Goal: Task Accomplishment & Management: Use online tool/utility

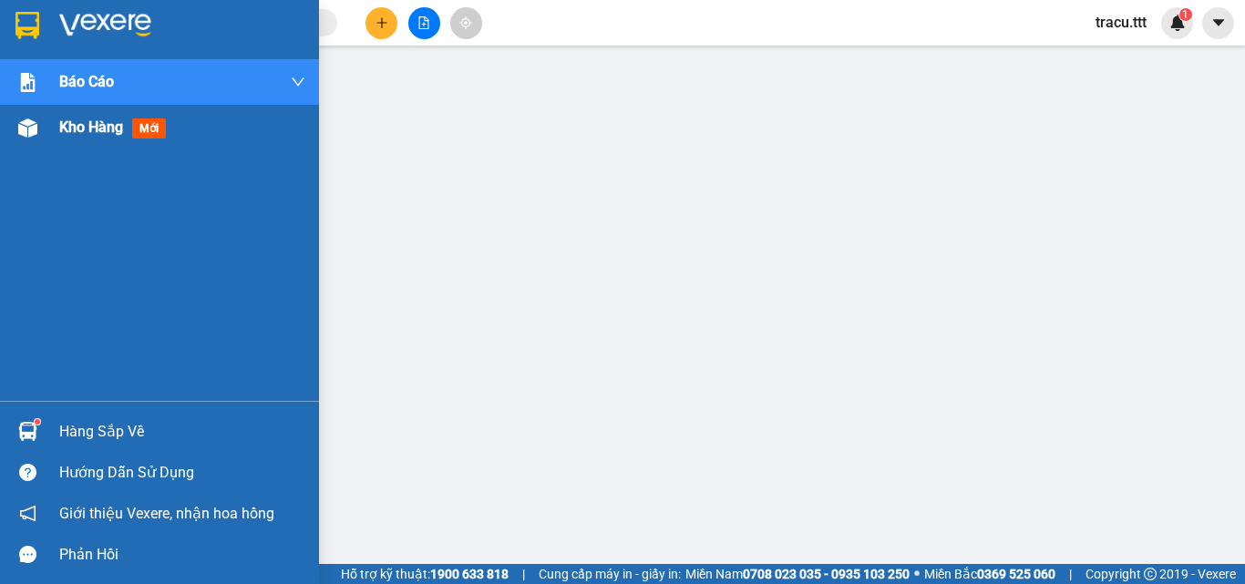
click at [74, 135] on span "Kho hàng" at bounding box center [91, 126] width 64 height 17
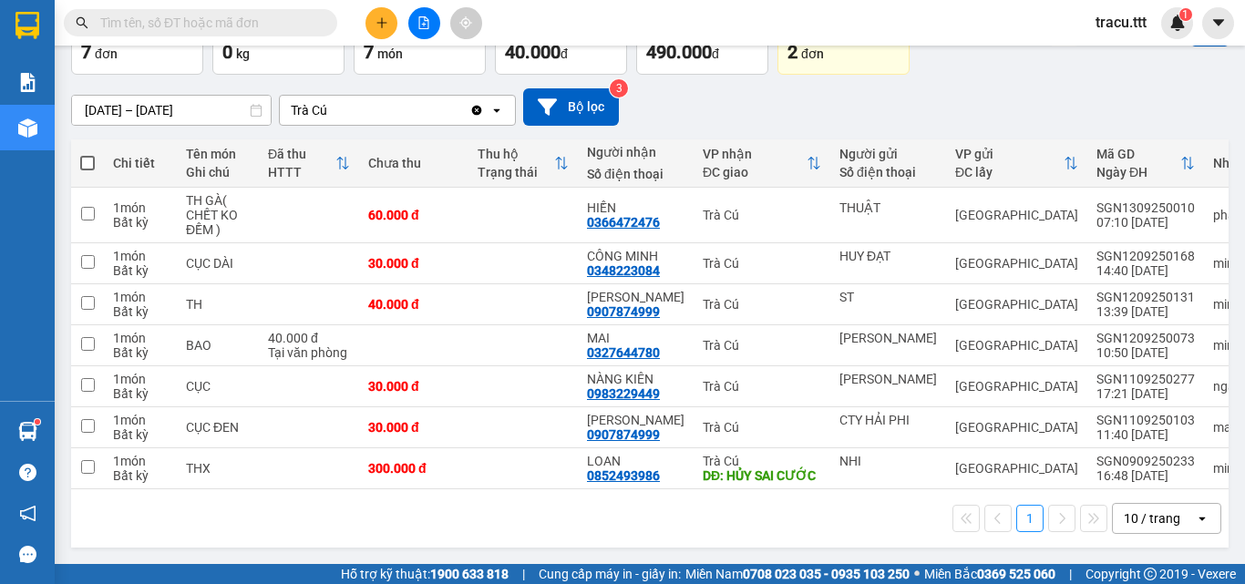
scroll to position [125, 0]
click at [389, 22] on button at bounding box center [381, 23] width 32 height 32
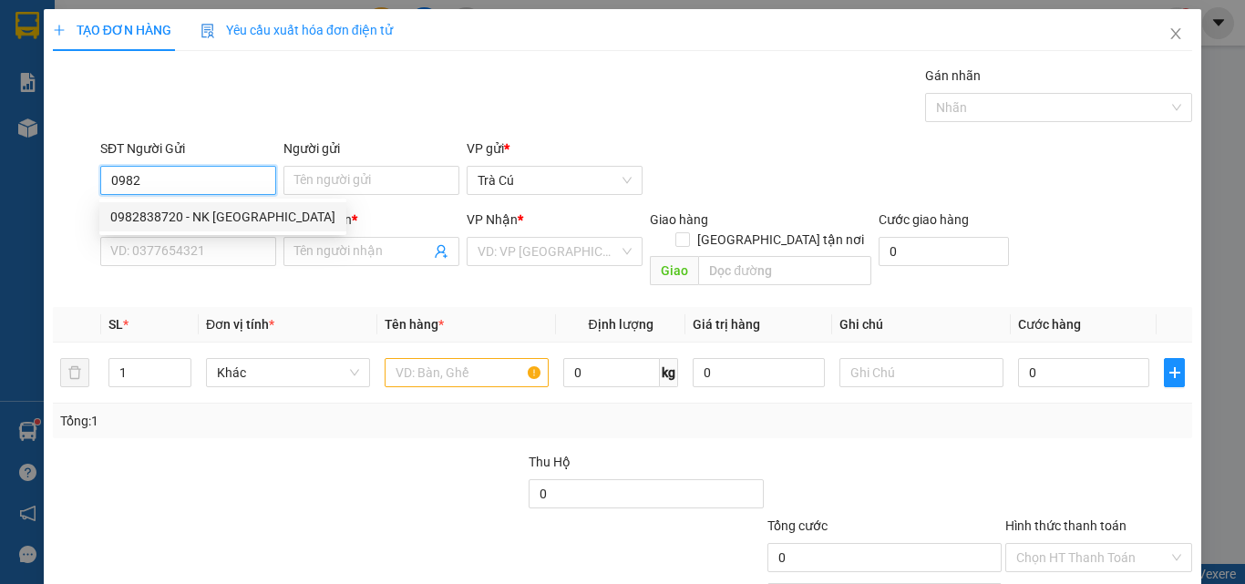
click at [211, 214] on div "0982838720 - NK [GEOGRAPHIC_DATA]" at bounding box center [222, 217] width 225 height 20
type input "0982838720"
type input "NK [GEOGRAPHIC_DATA]"
type input "0938647922"
type input "THIÊN NHIÊN"
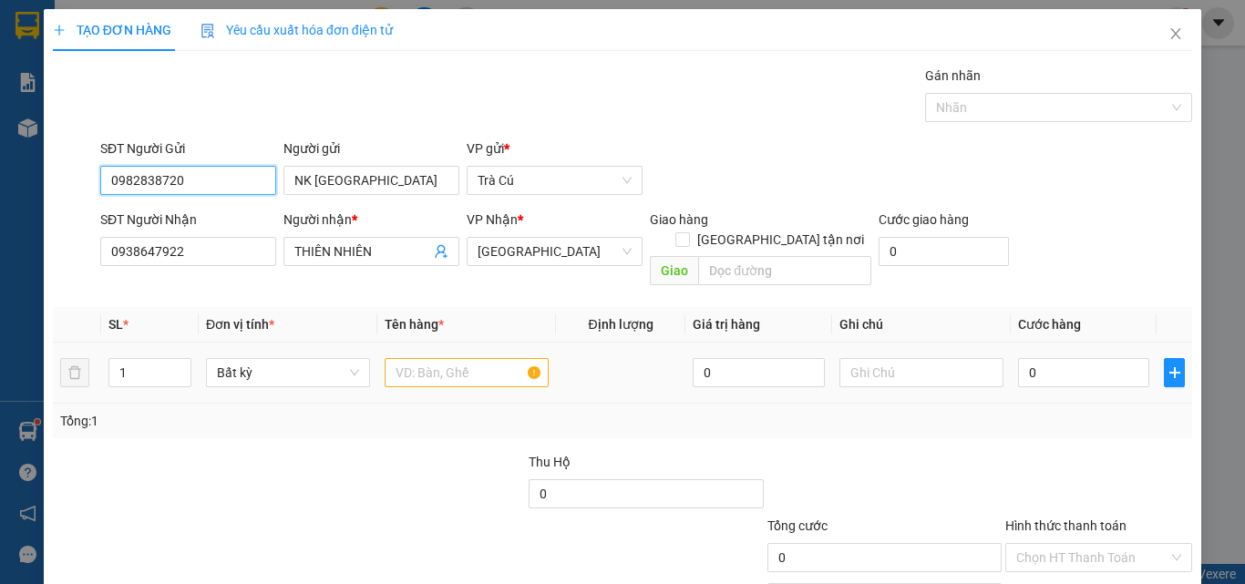
type input "0982838720"
click at [413, 358] on input "text" at bounding box center [467, 372] width 164 height 29
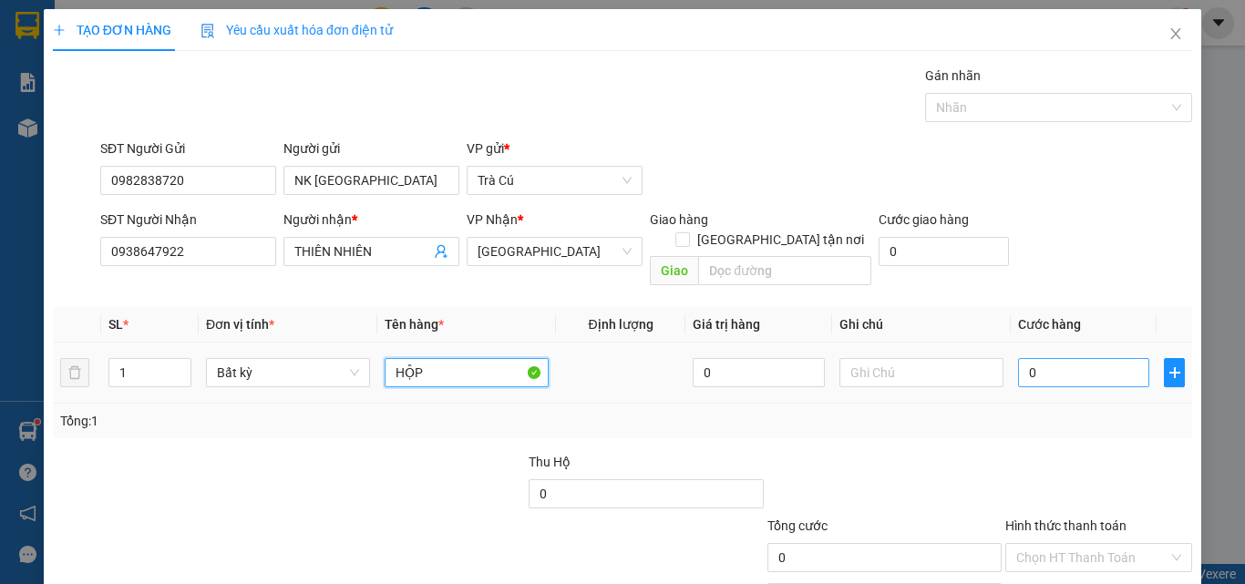
type input "HỘP"
click at [1053, 359] on input "0" at bounding box center [1083, 372] width 131 height 29
type input "2"
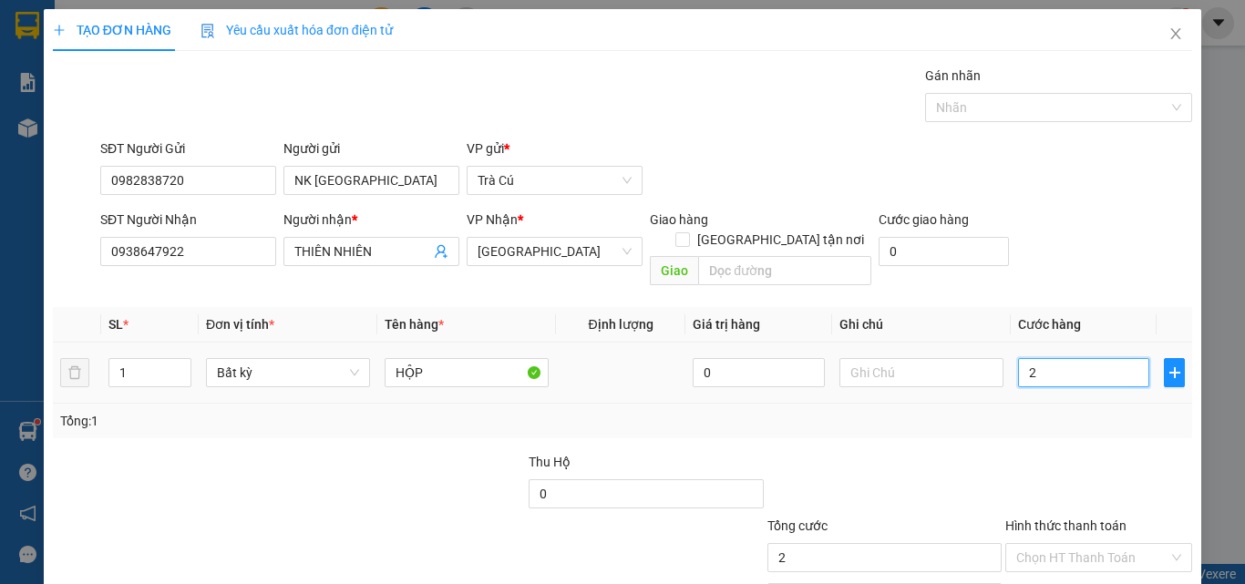
type input "20"
type input "20.000"
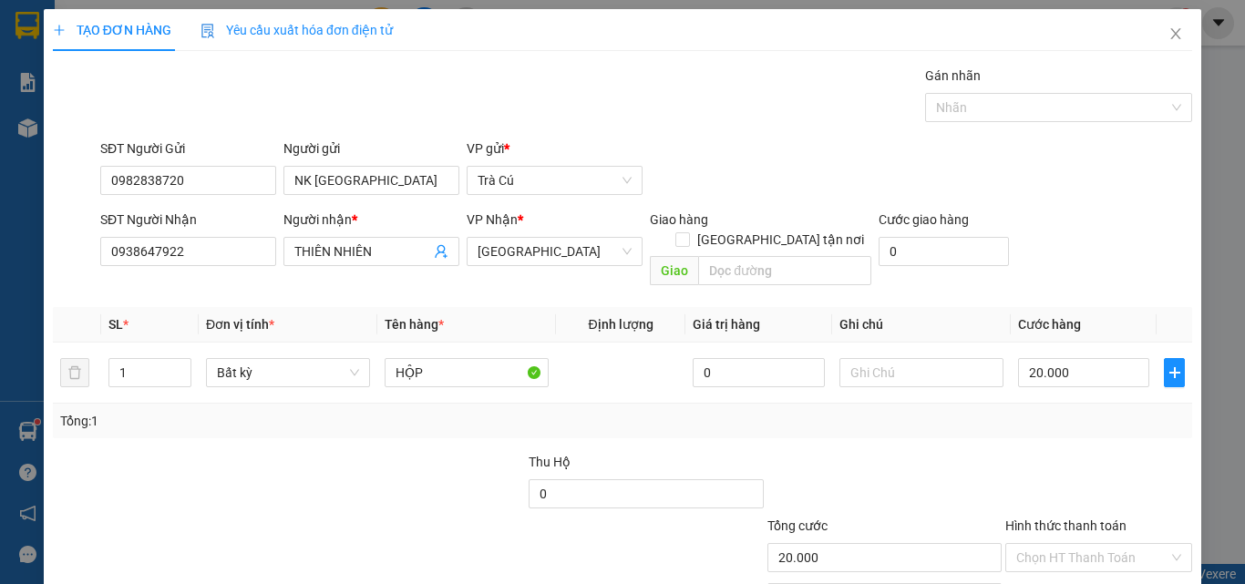
scroll to position [90, 0]
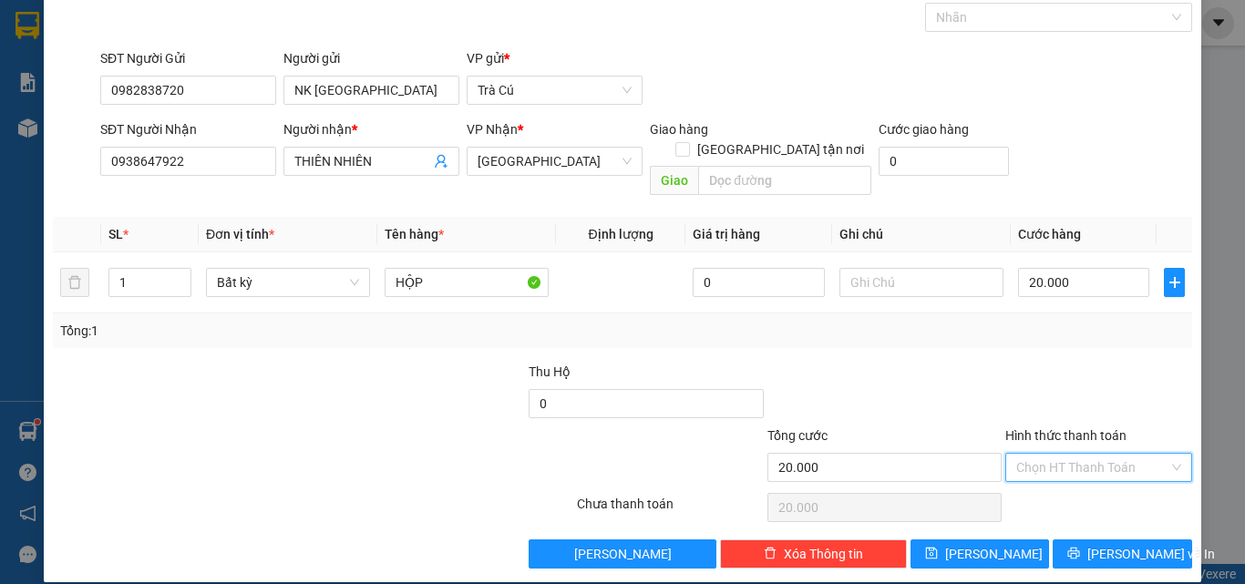
click at [1065, 455] on input "Hình thức thanh toán" at bounding box center [1092, 467] width 152 height 27
click at [1075, 481] on div "Tại văn phòng" at bounding box center [1087, 484] width 163 height 20
type input "0"
click at [1103, 544] on span "[PERSON_NAME] và In" at bounding box center [1151, 554] width 128 height 20
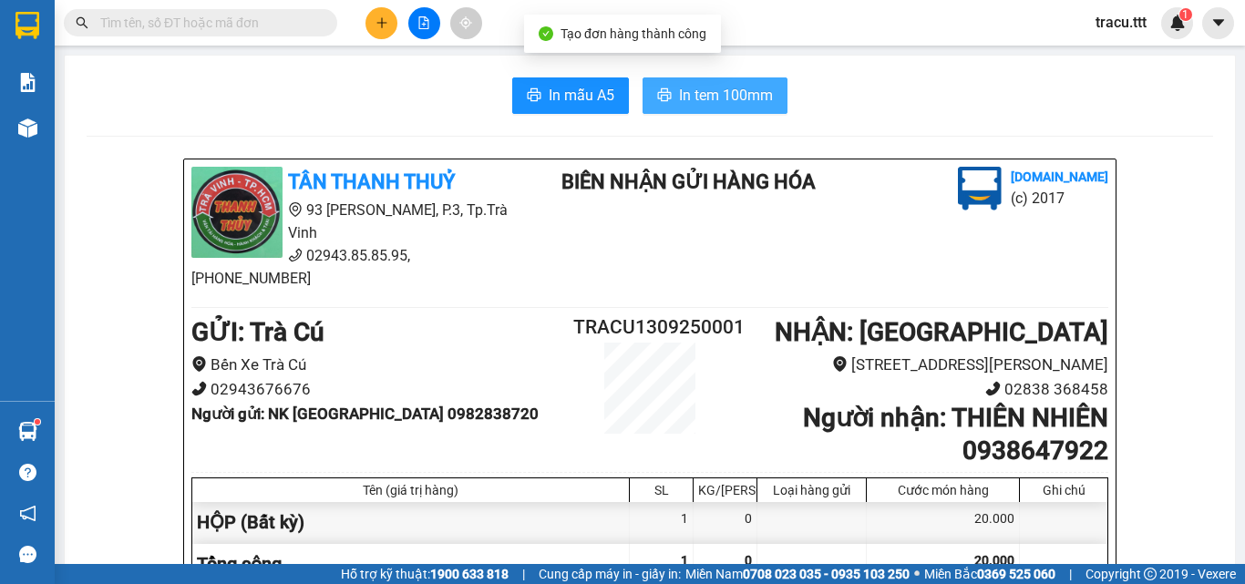
click at [679, 94] on span "In tem 100mm" at bounding box center [726, 95] width 94 height 23
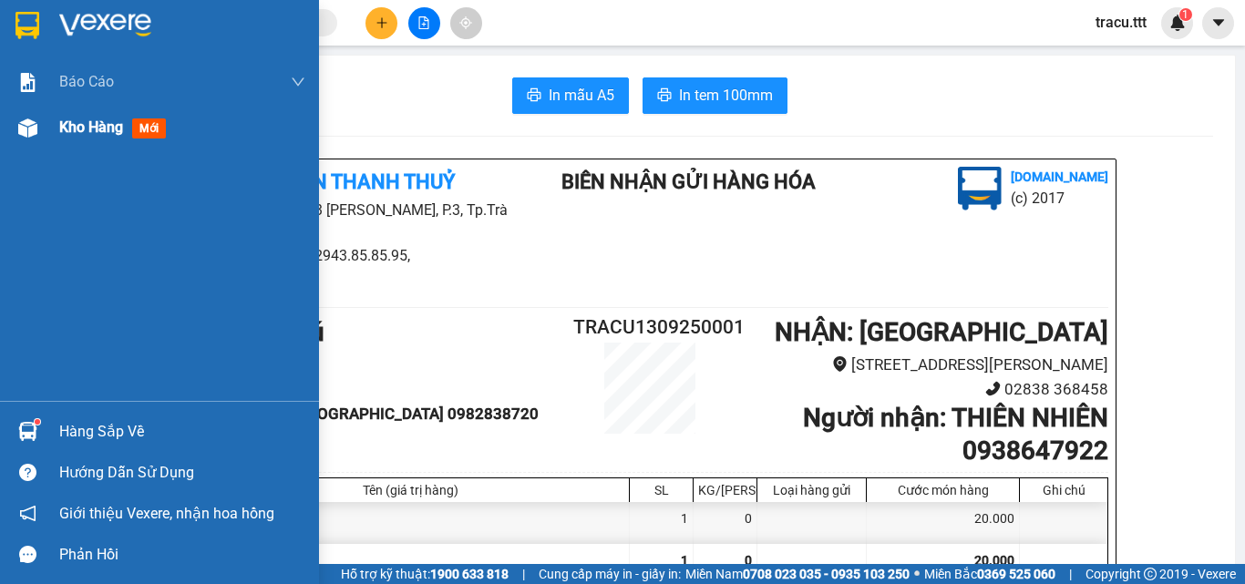
click at [40, 132] on div at bounding box center [28, 128] width 32 height 32
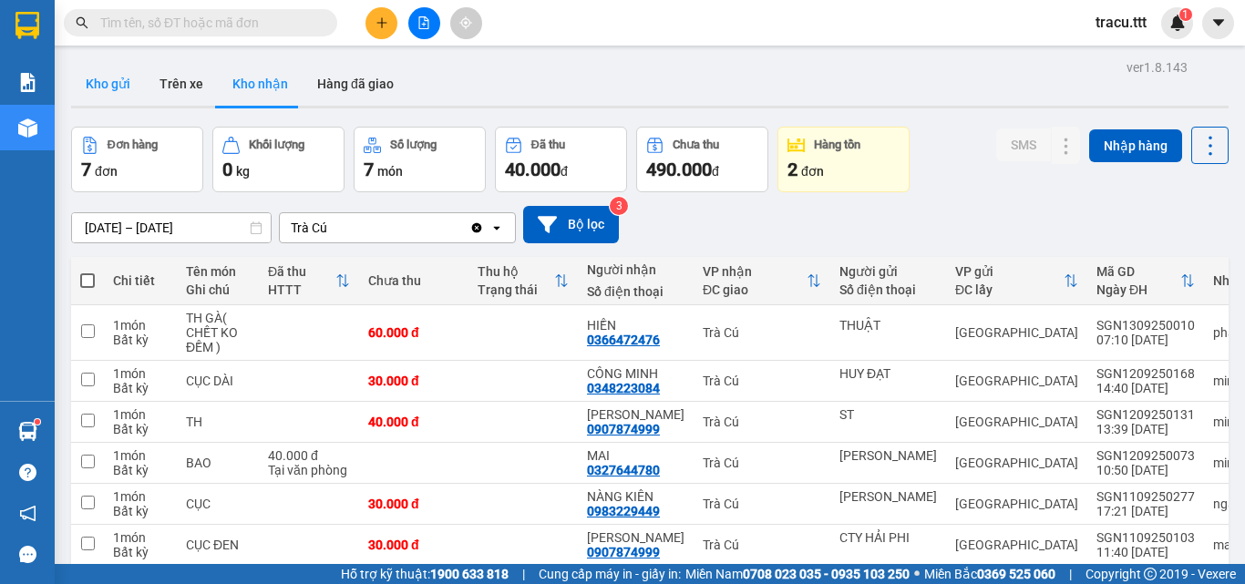
click at [103, 85] on button "Kho gửi" at bounding box center [108, 84] width 74 height 44
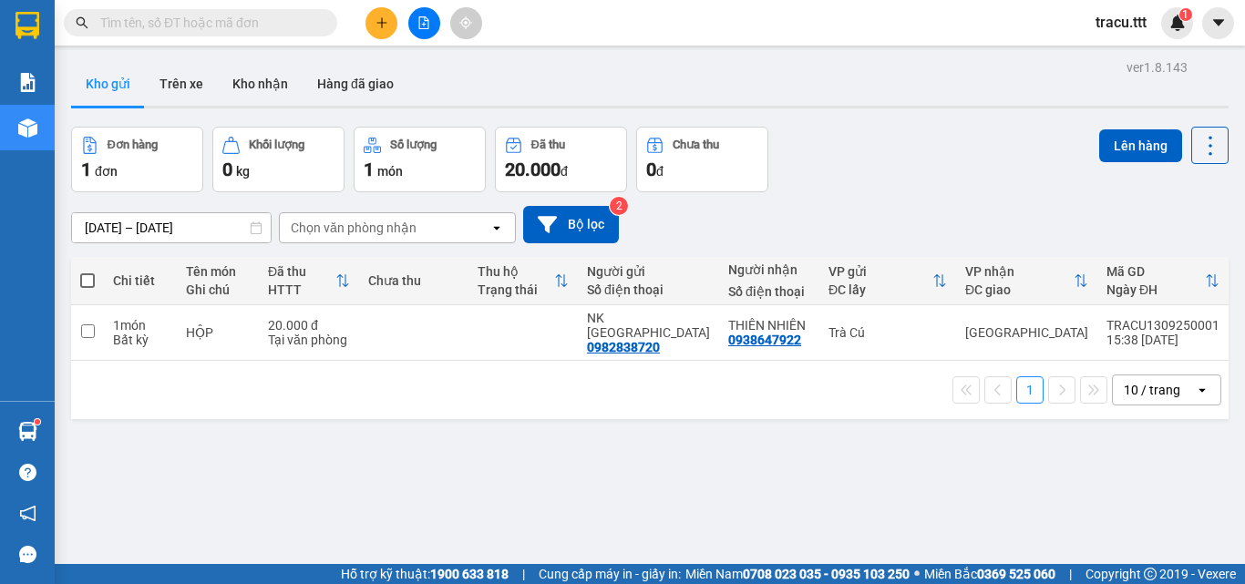
click at [87, 284] on span at bounding box center [87, 280] width 15 height 15
click at [87, 272] on input "checkbox" at bounding box center [87, 272] width 0 height 0
checkbox input "true"
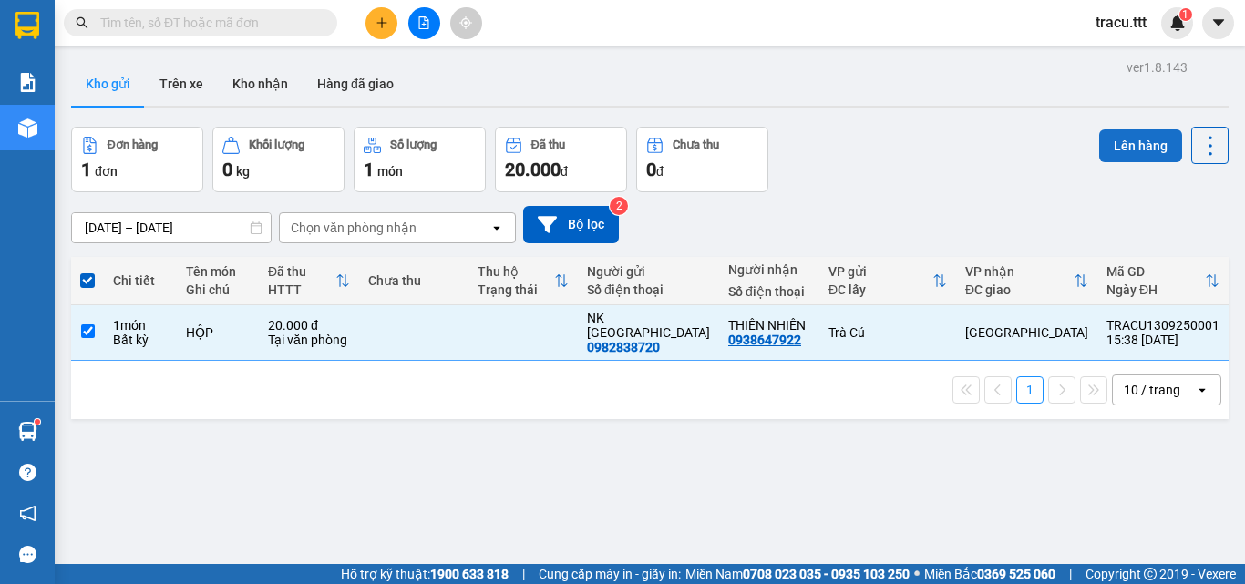
click at [1138, 150] on button "Lên hàng" at bounding box center [1140, 145] width 83 height 33
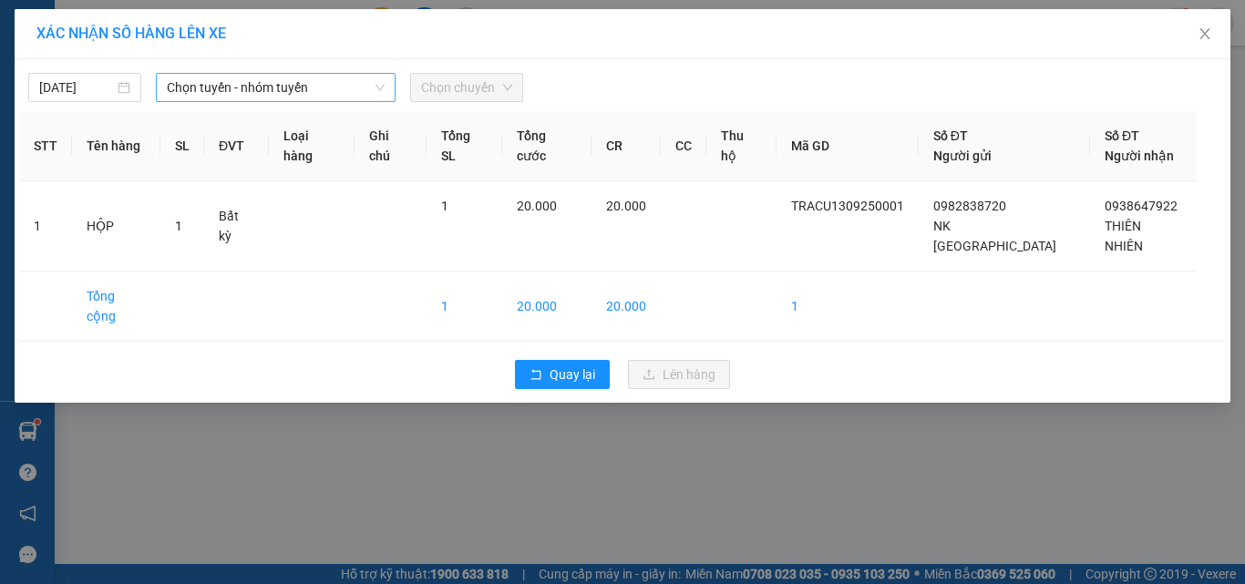
click at [204, 85] on span "Chọn tuyến - nhóm tuyến" at bounding box center [276, 87] width 218 height 27
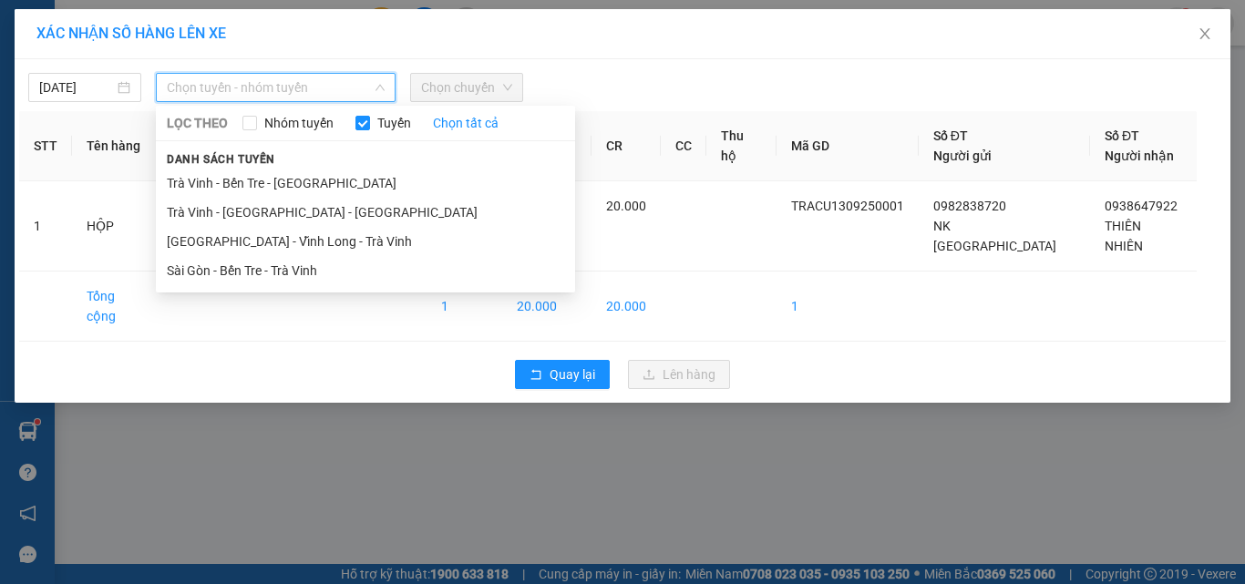
drag, startPoint x: 240, startPoint y: 180, endPoint x: 277, endPoint y: 170, distance: 38.9
click at [240, 181] on li "Trà Vinh - Bến Tre - [GEOGRAPHIC_DATA]" at bounding box center [365, 183] width 419 height 29
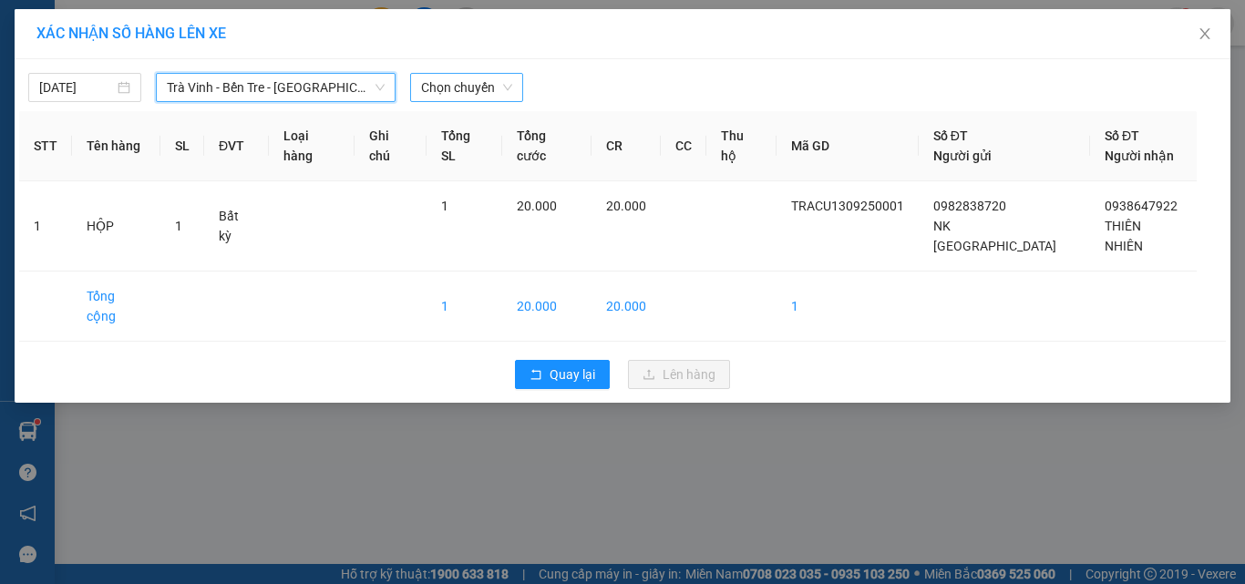
click at [453, 87] on span "Chọn chuyến" at bounding box center [466, 87] width 91 height 27
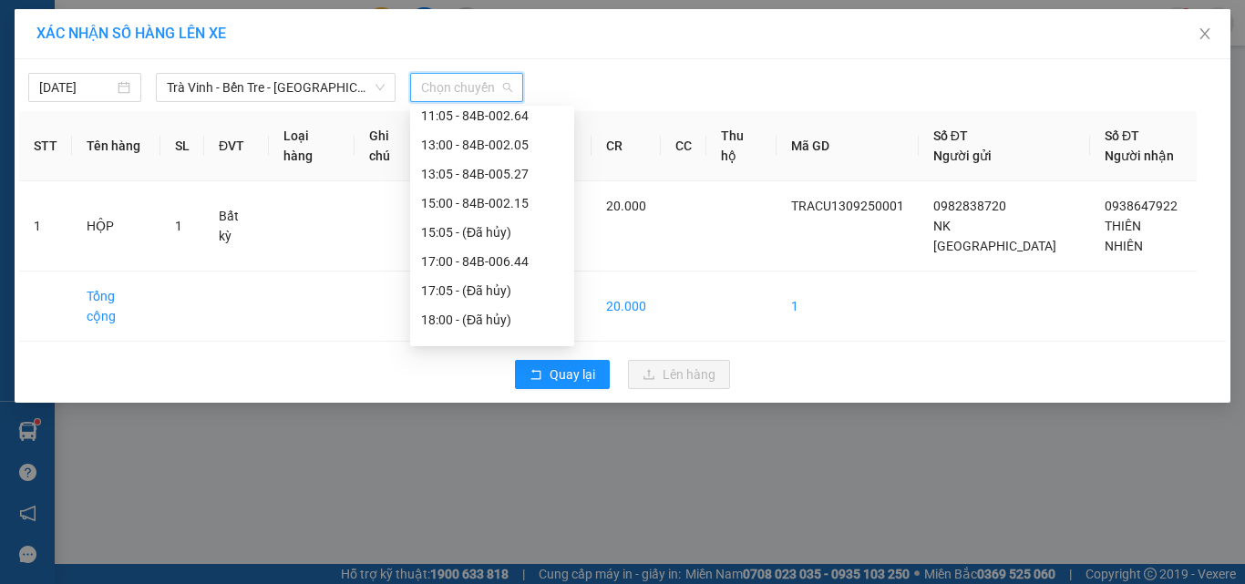
scroll to position [337, 0]
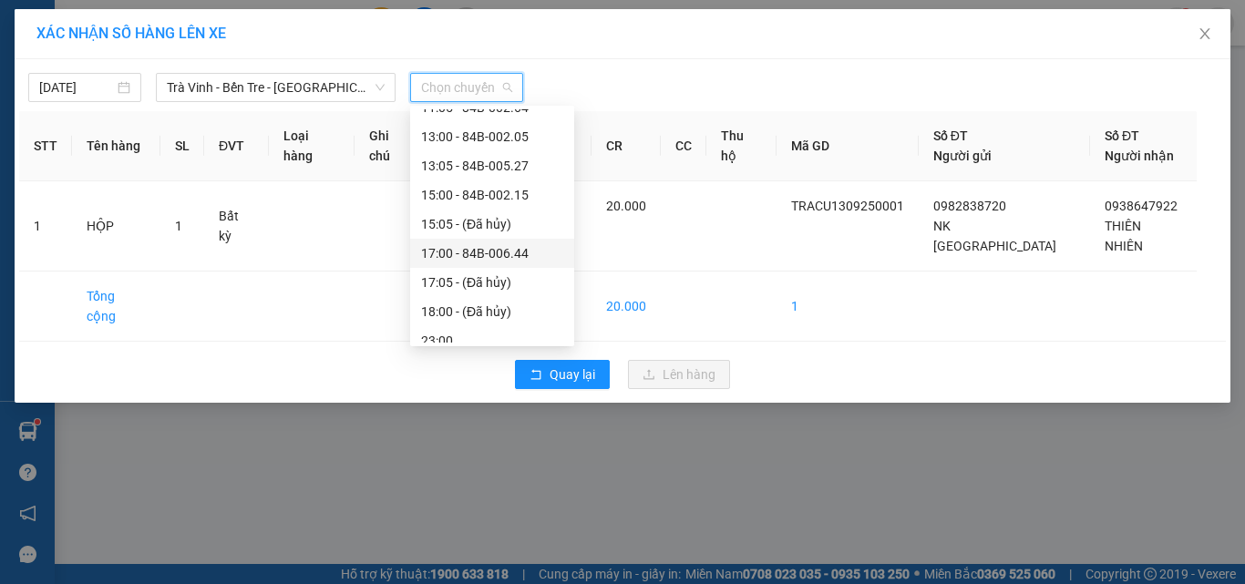
click at [489, 254] on div "17:00 - 84B-006.44" at bounding box center [492, 253] width 142 height 20
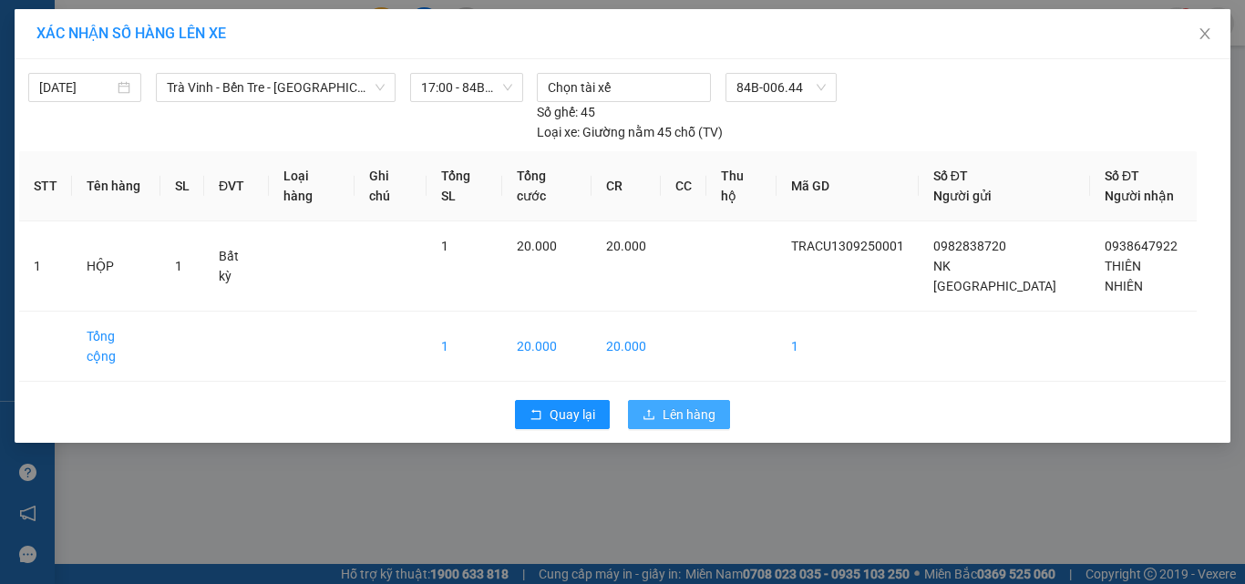
click at [661, 400] on button "Lên hàng" at bounding box center [679, 414] width 102 height 29
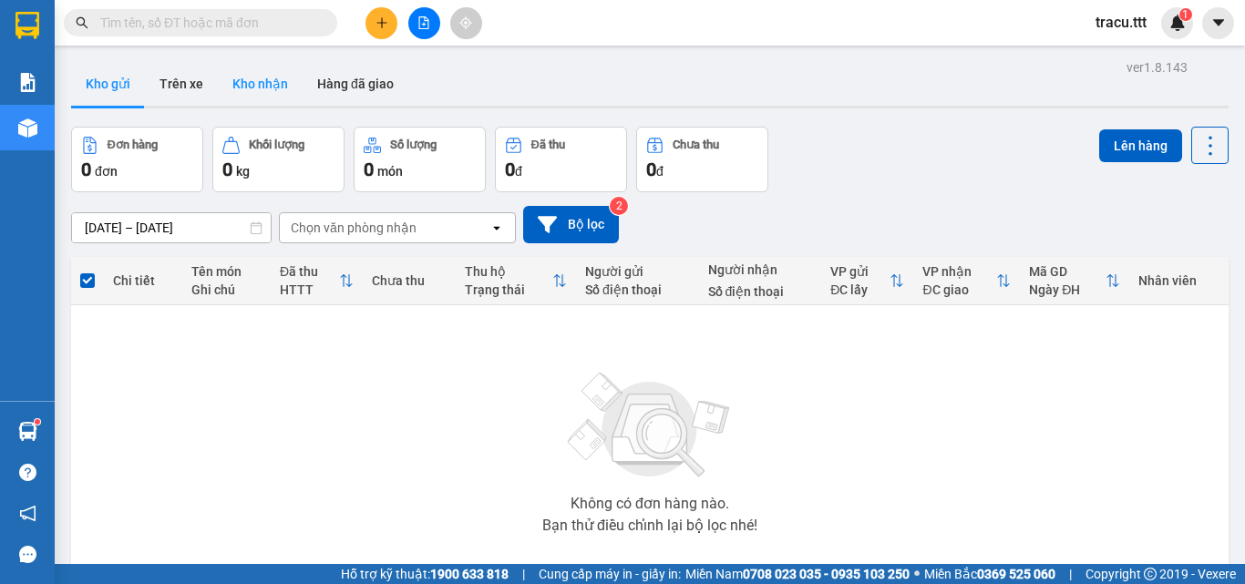
click at [266, 96] on button "Kho nhận" at bounding box center [260, 84] width 85 height 44
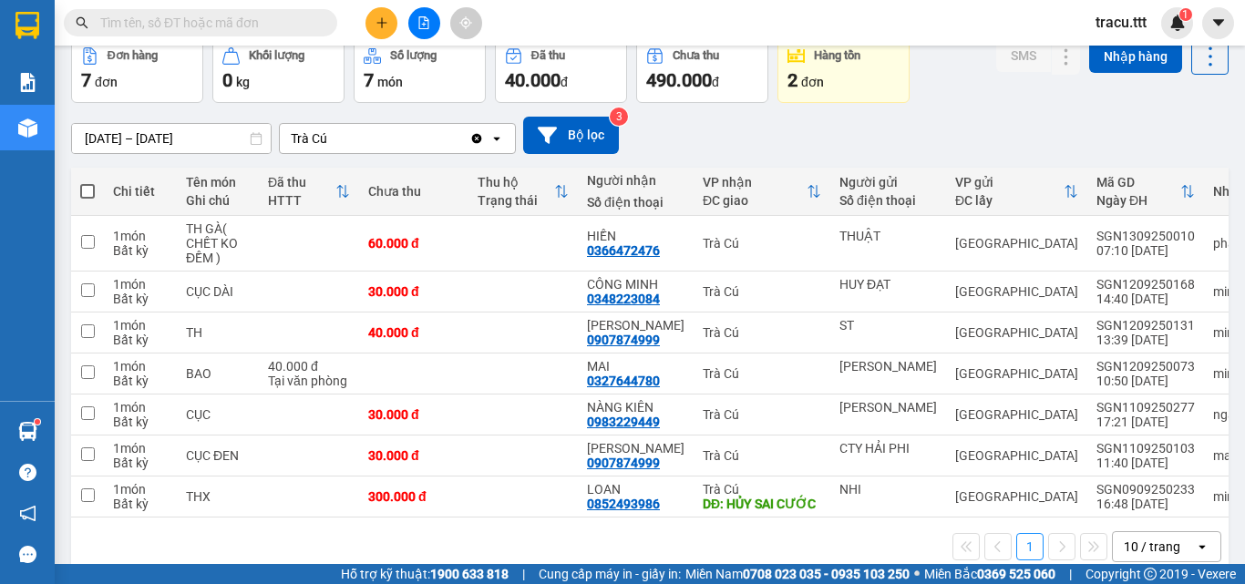
scroll to position [125, 0]
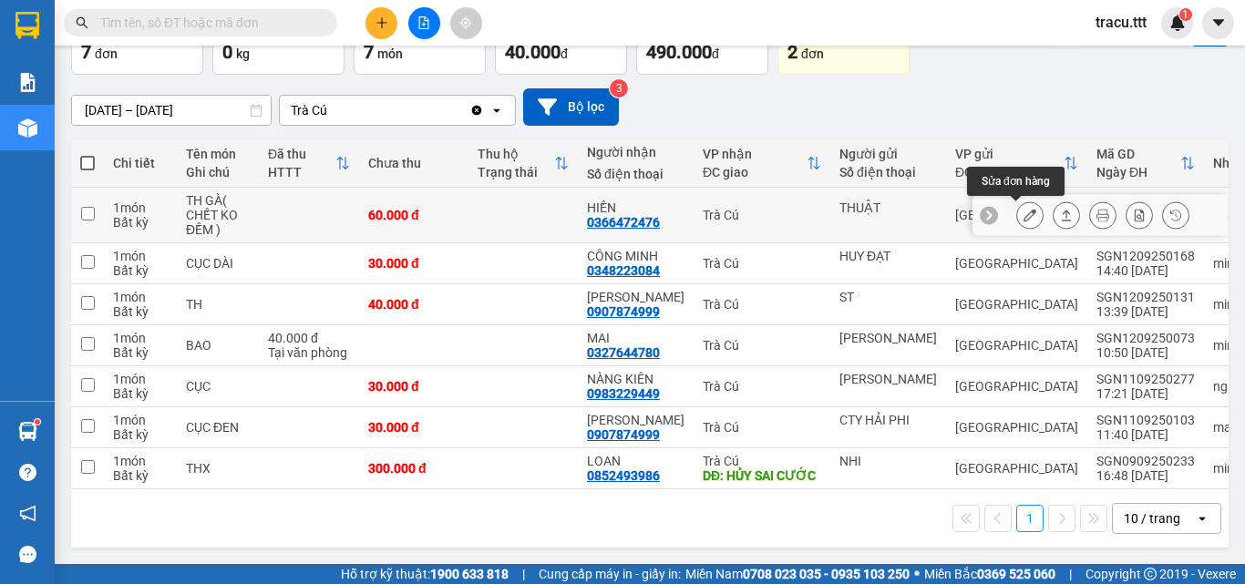
click at [1017, 201] on button at bounding box center [1030, 216] width 26 height 32
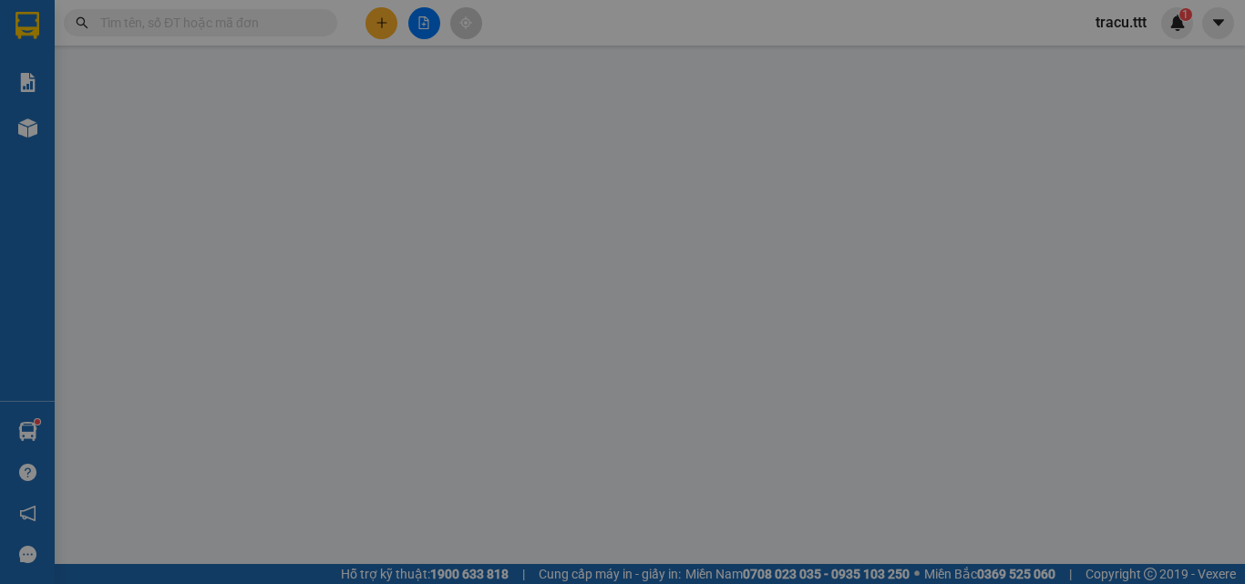
type input "THUẬT"
type input "0366472476"
type input "HIỀN"
type input "60.000"
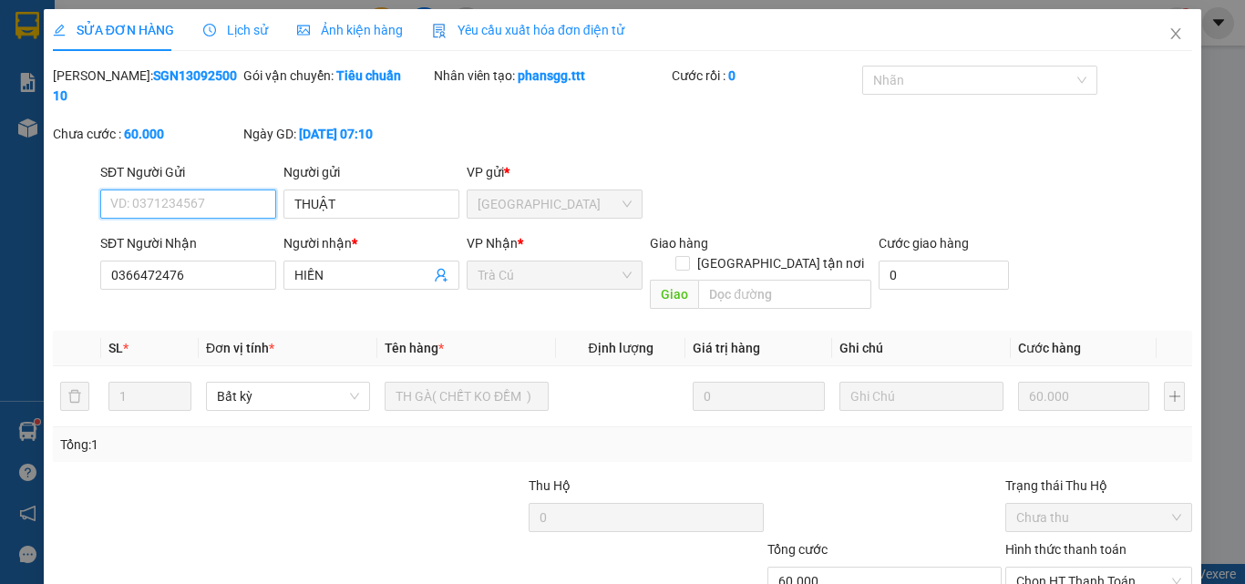
scroll to position [85, 0]
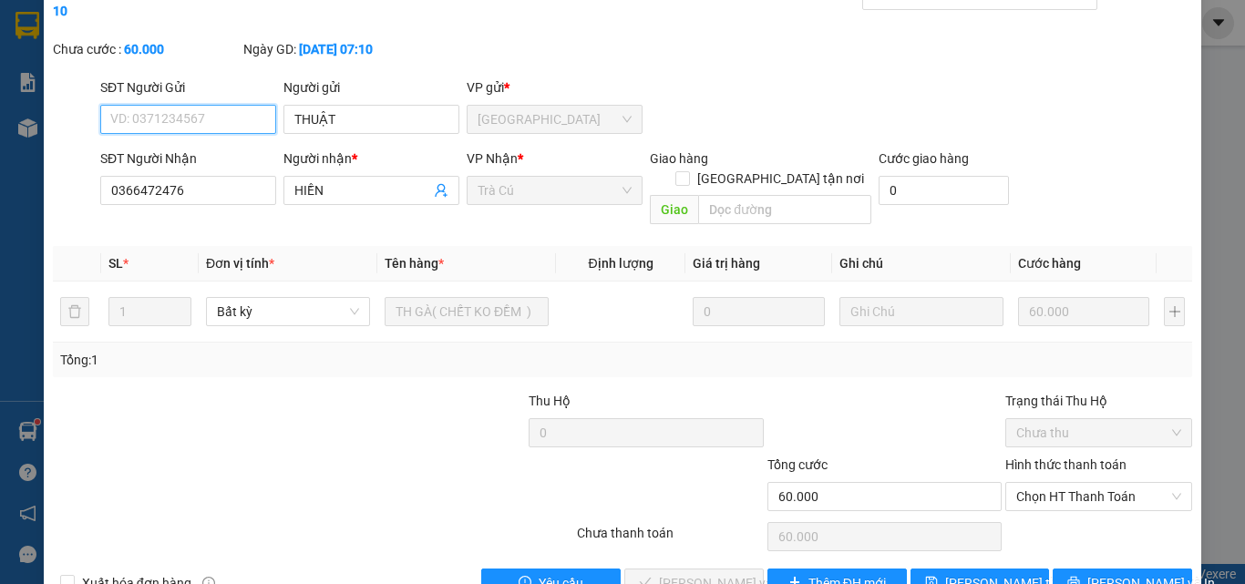
drag, startPoint x: 1084, startPoint y: 461, endPoint x: 1061, endPoint y: 515, distance: 58.4
click at [1061, 515] on div "Total Paid Fee 0 Total UnPaid Fee 60.000 Cash Collection Total Fee Mã ĐH: SGN13…" at bounding box center [622, 289] width 1139 height 617
click at [1053, 483] on span "Chọn HT Thanh Toán" at bounding box center [1098, 496] width 165 height 27
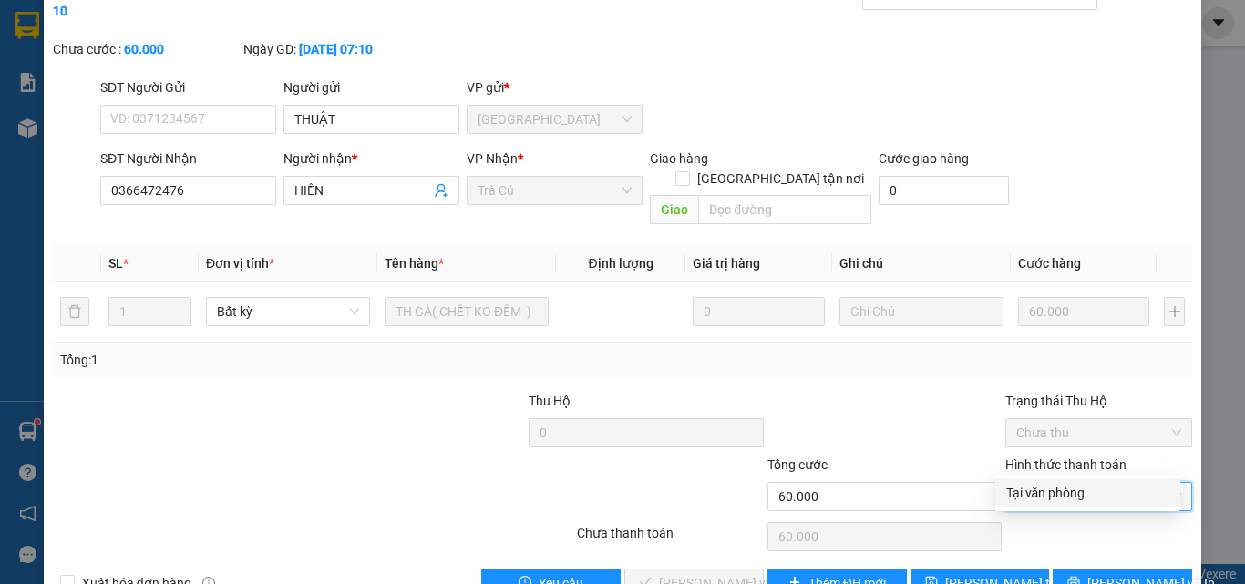
click at [1025, 491] on div "Tại văn phòng" at bounding box center [1087, 493] width 163 height 20
type input "0"
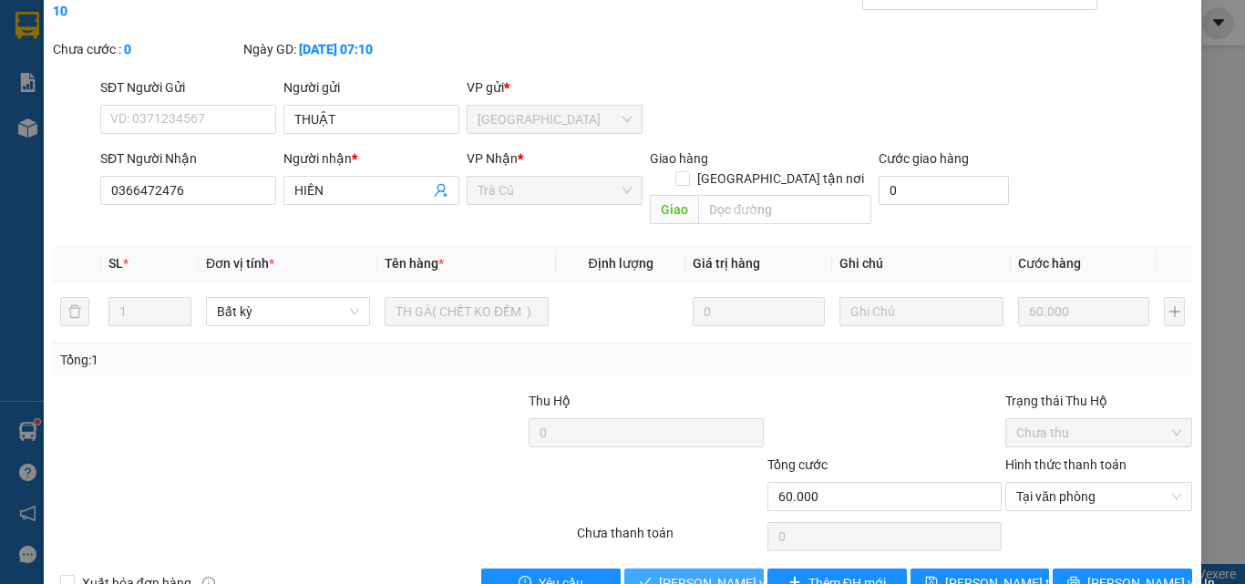
click at [659, 573] on span "[PERSON_NAME] và Giao hàng" at bounding box center [746, 583] width 175 height 20
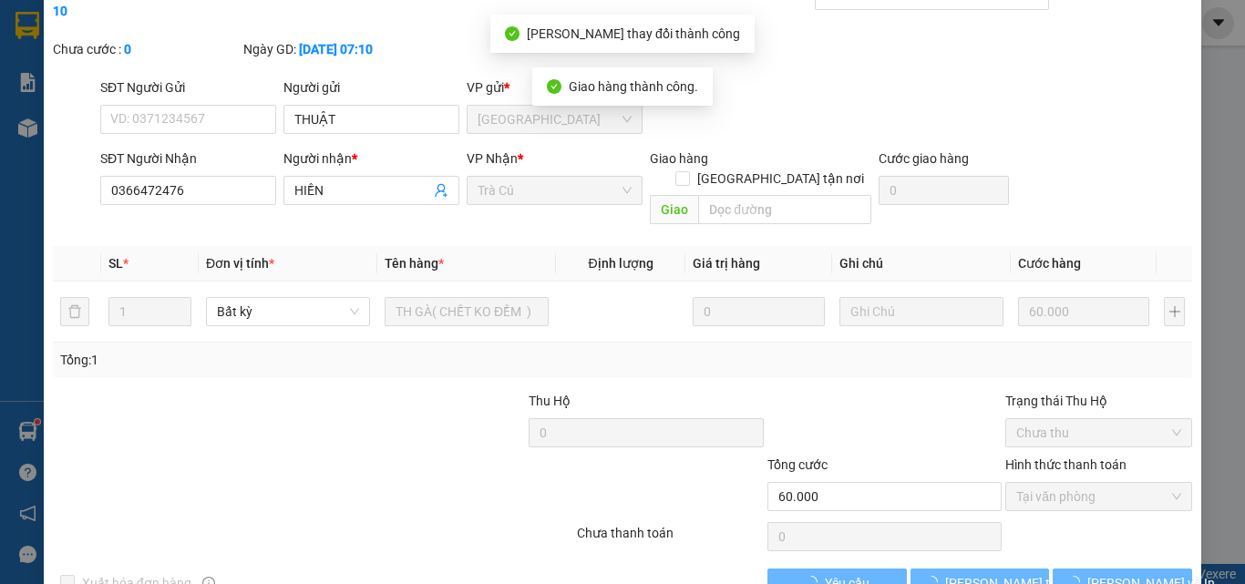
scroll to position [0, 0]
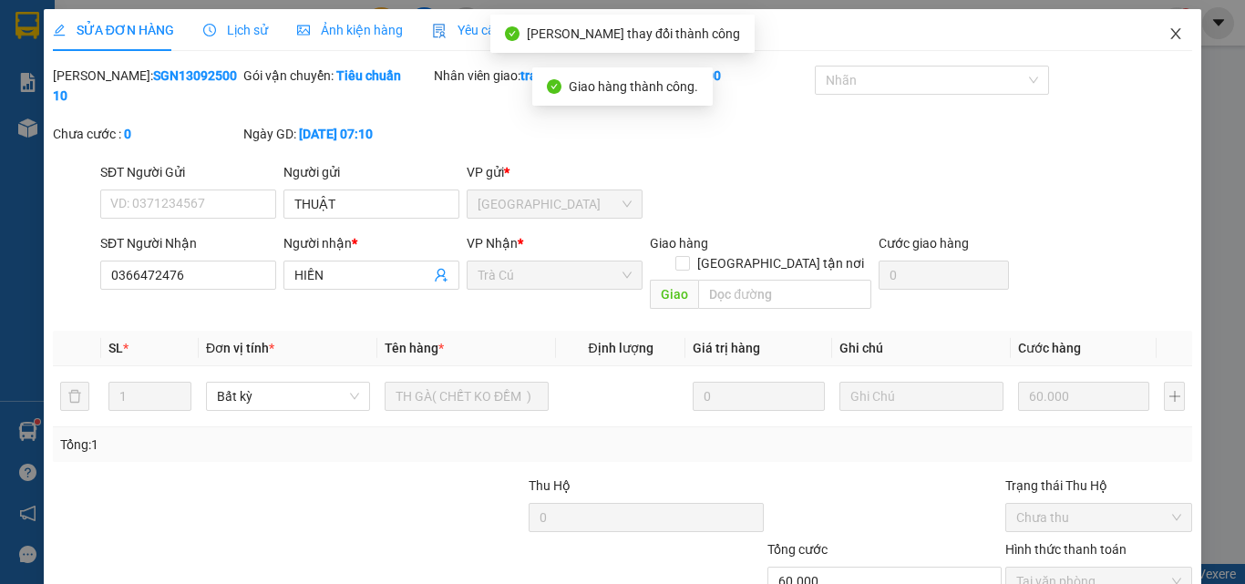
click at [1168, 33] on icon "close" at bounding box center [1175, 33] width 15 height 15
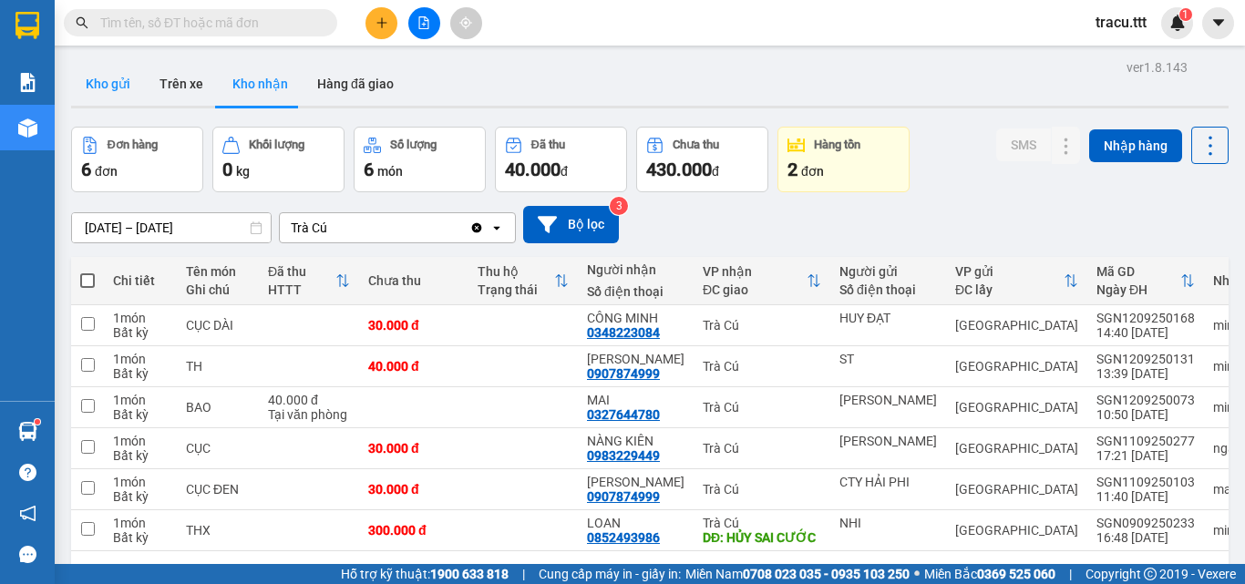
click at [117, 65] on button "Kho gửi" at bounding box center [108, 84] width 74 height 44
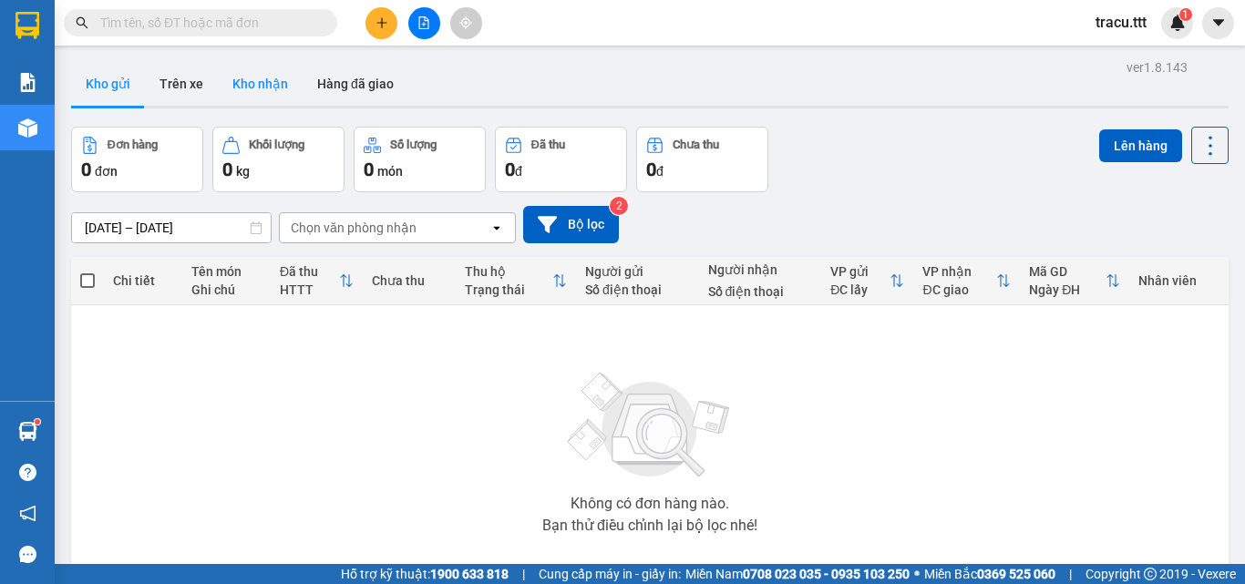
click at [267, 98] on button "Kho nhận" at bounding box center [260, 84] width 85 height 44
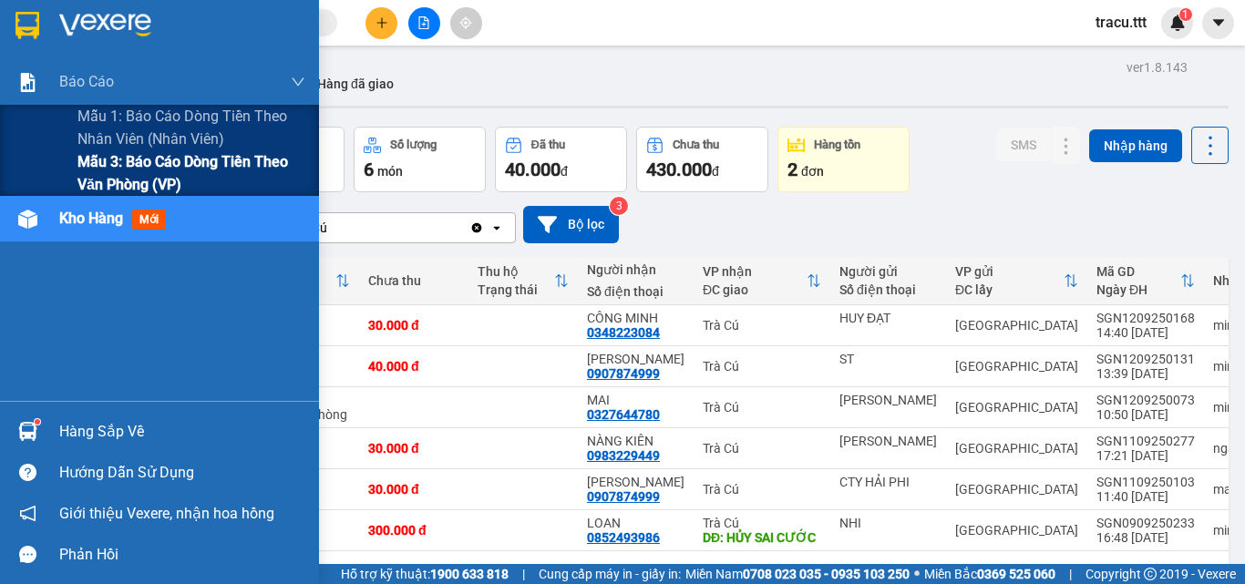
click at [142, 167] on span "Mẫu 3: Báo cáo dòng tiền theo văn phòng (VP)" at bounding box center [191, 173] width 228 height 46
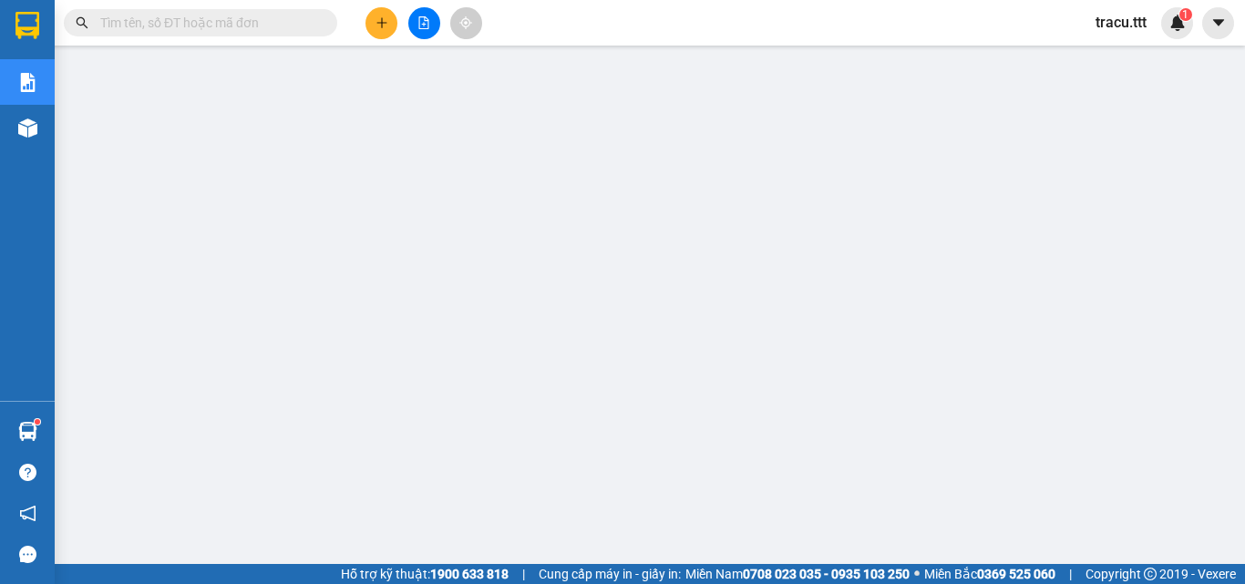
click at [53, 31] on div at bounding box center [27, 29] width 55 height 59
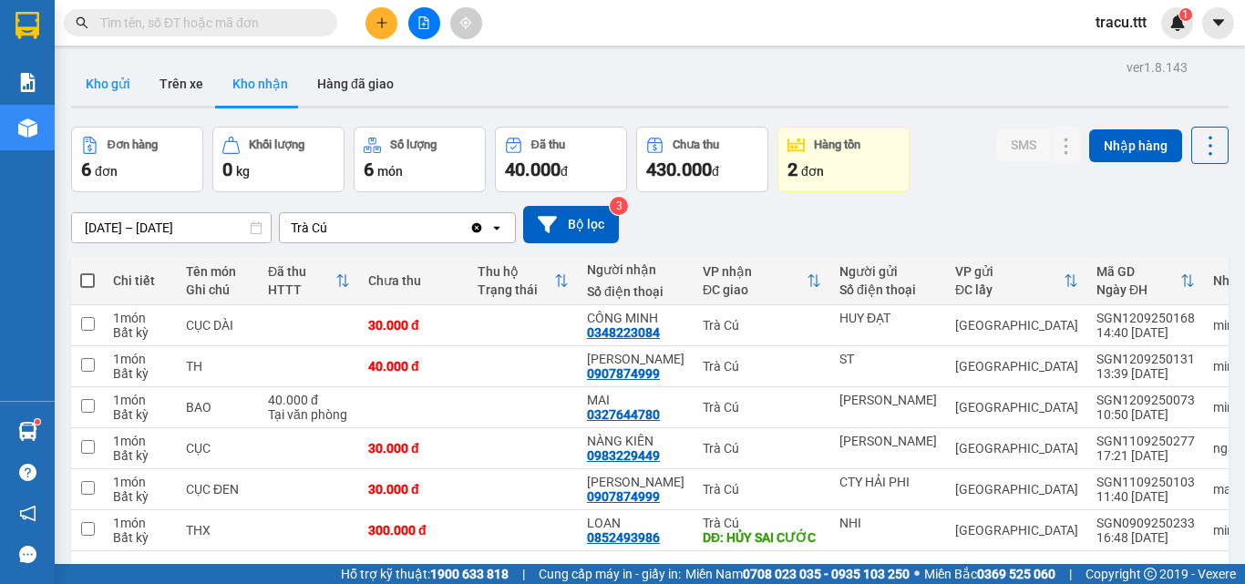
click at [106, 88] on button "Kho gửi" at bounding box center [108, 84] width 74 height 44
